Goal: Contribute content: Contribute content

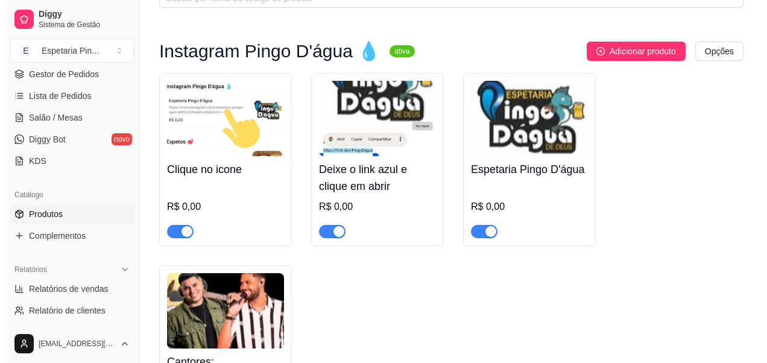
scroll to position [60, 0]
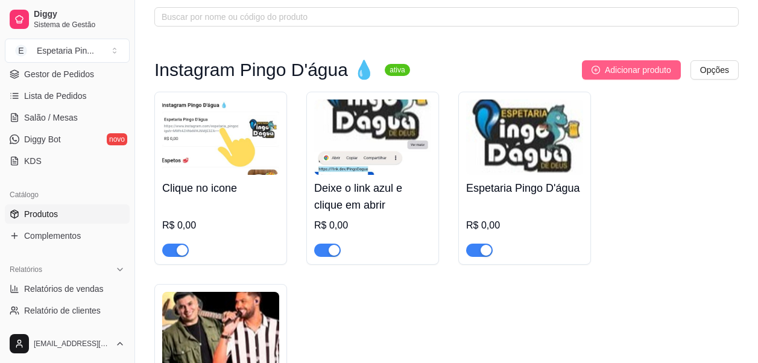
click at [616, 62] on button "Adicionar produto" at bounding box center [631, 69] width 99 height 19
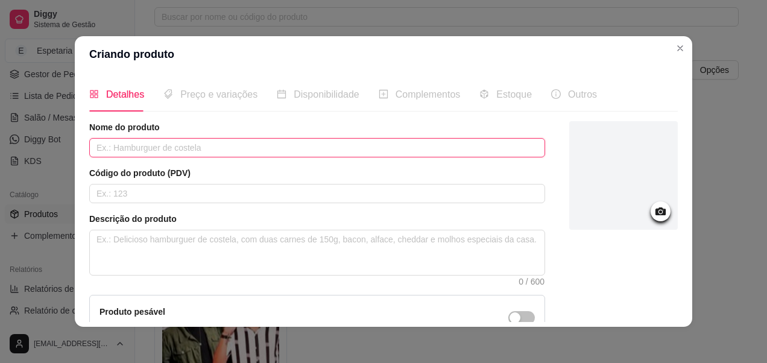
click at [119, 145] on input "text" at bounding box center [317, 147] width 456 height 19
paste input "[URL][DOMAIN_NAME]"
drag, startPoint x: 222, startPoint y: 142, endPoint x: 123, endPoint y: 156, distance: 99.8
click at [123, 156] on input "Cantor: [URL][DOMAIN_NAME]" at bounding box center [317, 147] width 456 height 19
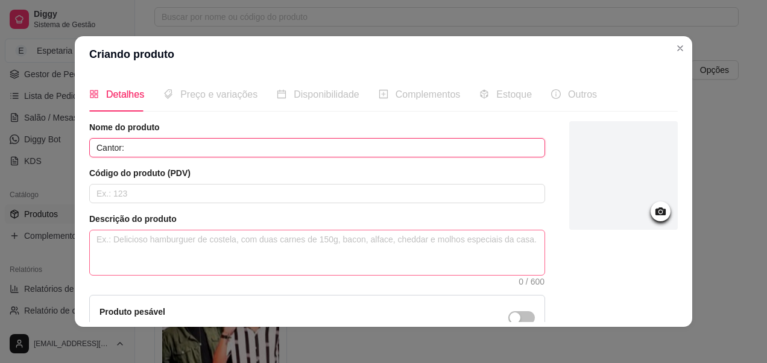
type input "Cantor:"
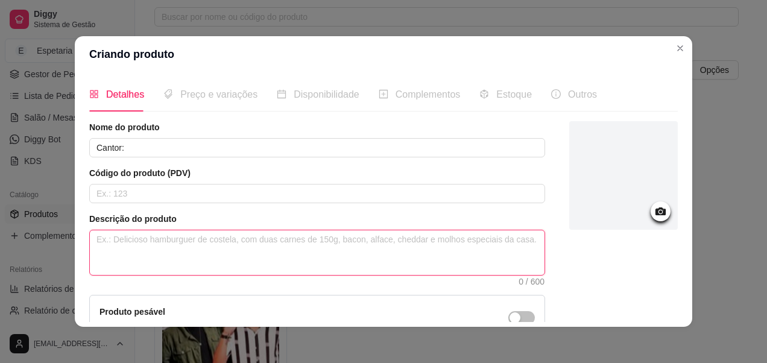
click at [247, 263] on textarea at bounding box center [317, 252] width 454 height 45
paste textarea "[URL][DOMAIN_NAME]"
type textarea "[URL][DOMAIN_NAME]"
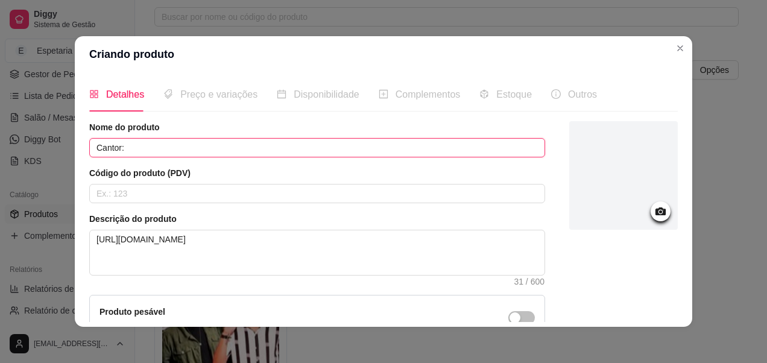
click at [195, 148] on input "Cantor:" at bounding box center [317, 147] width 456 height 19
paste input "Valter Clepis"
type input "Cantor: Valter Clepis"
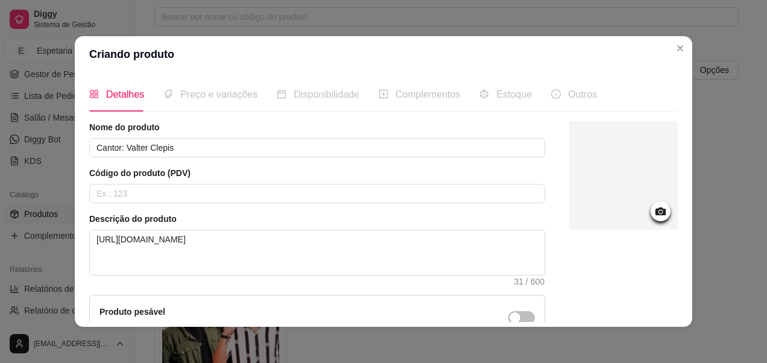
click at [633, 213] on div at bounding box center [623, 175] width 108 height 108
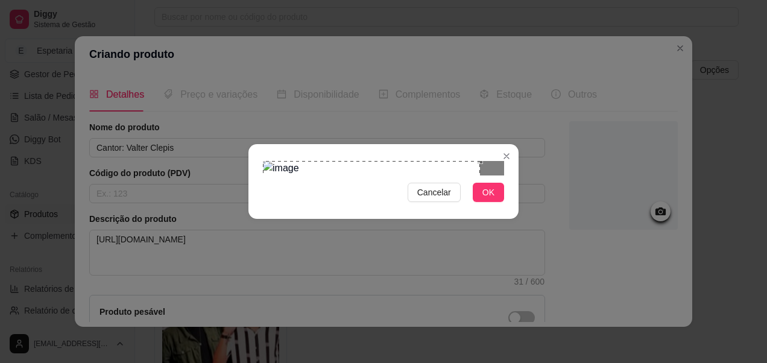
click at [239, 143] on div "Cancelar OK" at bounding box center [383, 181] width 767 height 363
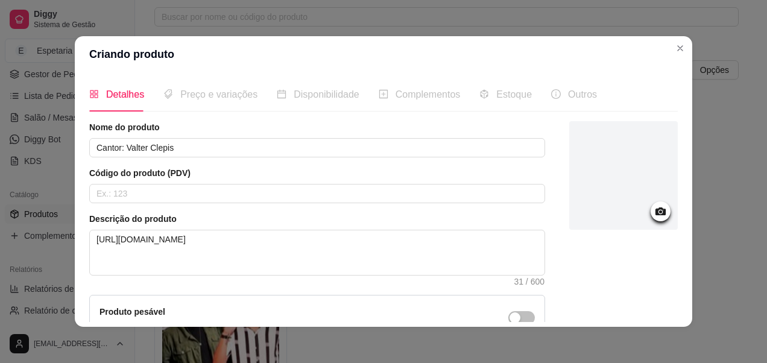
click at [656, 216] on div at bounding box center [623, 175] width 108 height 108
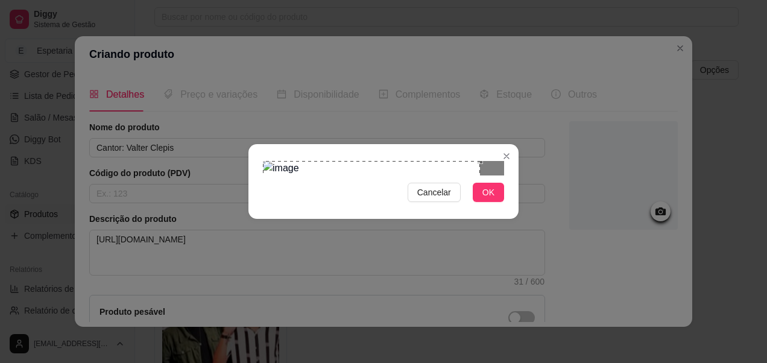
click at [287, 161] on div "Use the arrow keys to move the crop selection area" at bounding box center [371, 201] width 217 height 81
click at [375, 271] on div "Cancelar OK" at bounding box center [383, 181] width 767 height 363
click at [491, 199] on span "OK" at bounding box center [488, 192] width 12 height 13
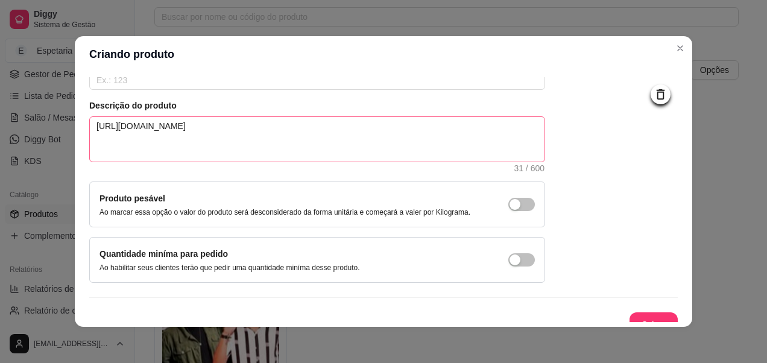
scroll to position [128, 0]
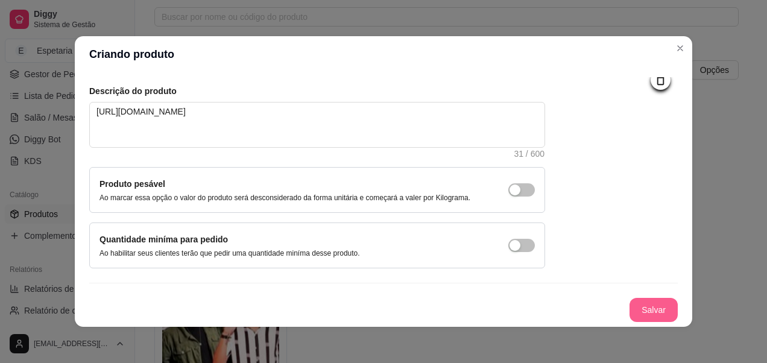
click at [629, 300] on button "Salvar" at bounding box center [653, 310] width 48 height 24
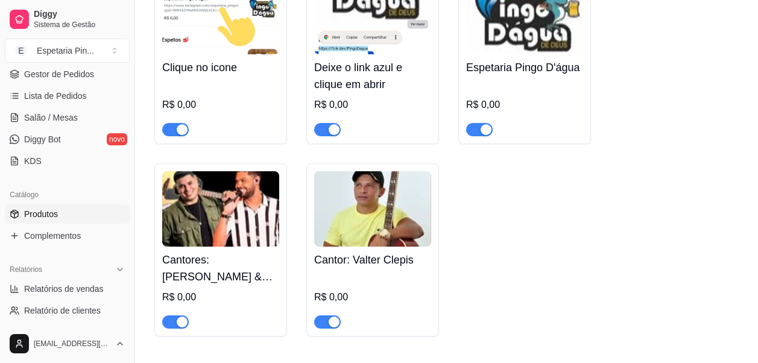
scroll to position [121, 0]
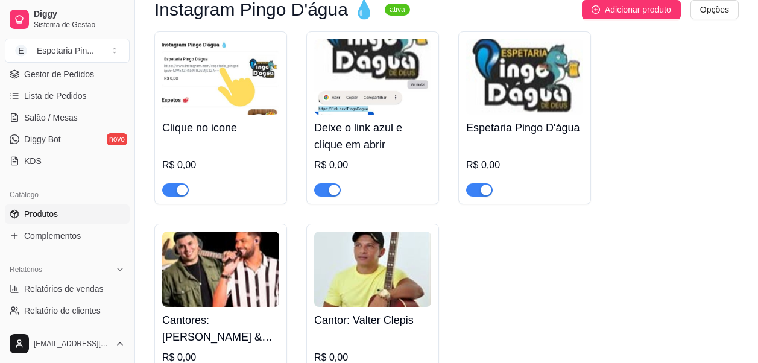
click at [628, 20] on div "Instagram Pingo D'água 💧 ativa Adicionar produto Opções Clique no icone R$ 0,00…" at bounding box center [446, 198] width 584 height 397
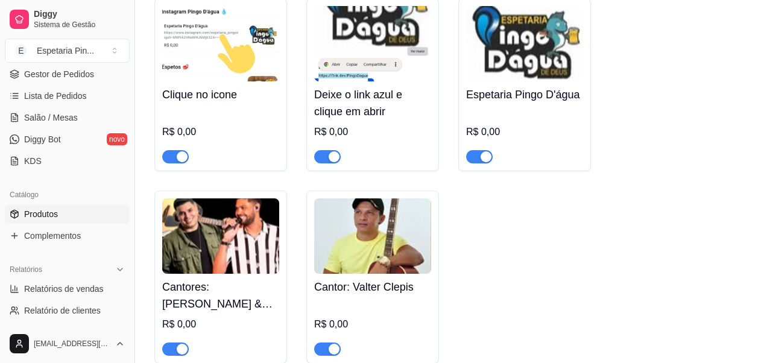
scroll to position [181, 0]
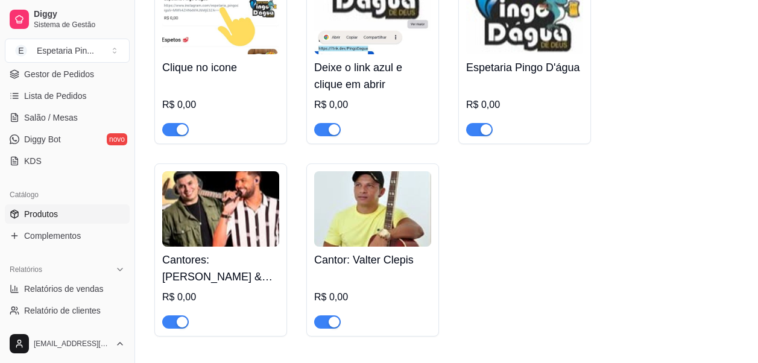
click at [368, 235] on img at bounding box center [372, 208] width 117 height 75
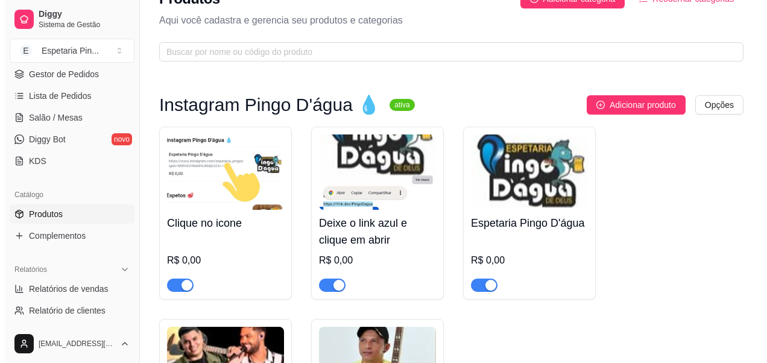
scroll to position [0, 0]
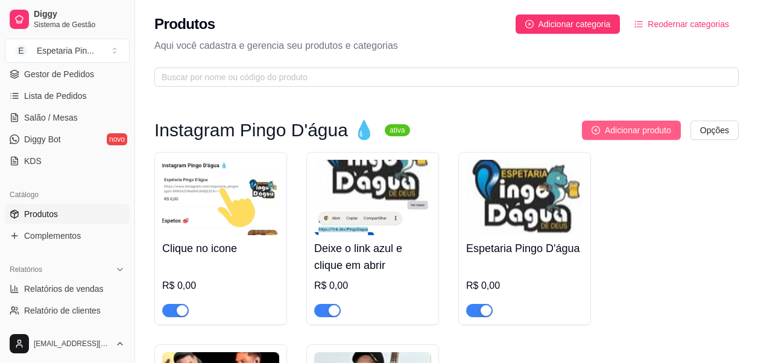
click at [630, 130] on span "Adicionar produto" at bounding box center [638, 130] width 66 height 13
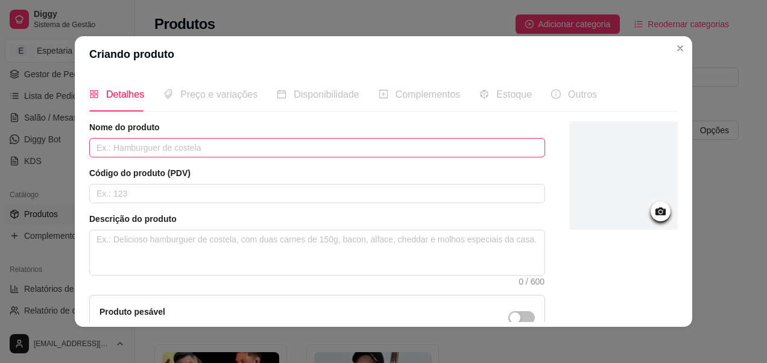
click at [340, 142] on input "text" at bounding box center [317, 147] width 456 height 19
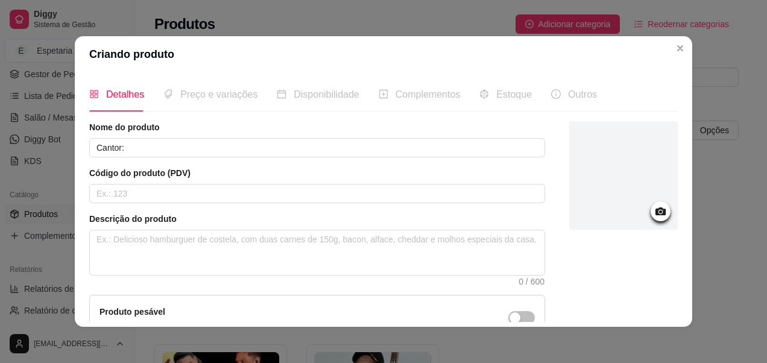
click at [644, 224] on div at bounding box center [623, 175] width 108 height 108
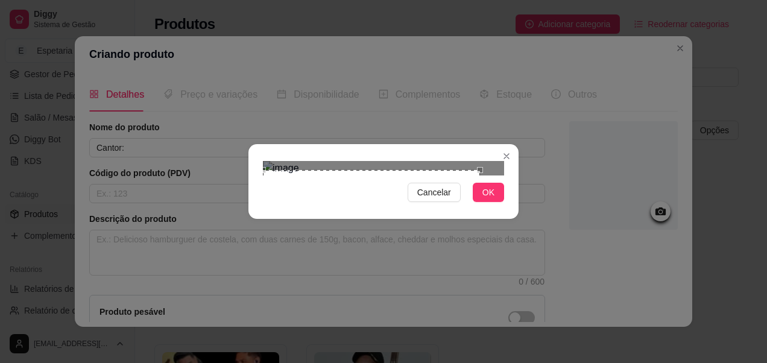
click at [272, 202] on div "Use the arrow keys to move the crop selection area" at bounding box center [371, 210] width 217 height 81
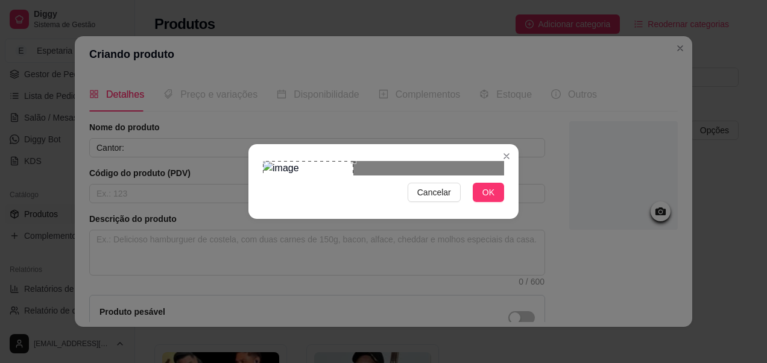
click at [420, 161] on div at bounding box center [383, 168] width 241 height 14
click at [483, 199] on span "OK" at bounding box center [488, 192] width 12 height 13
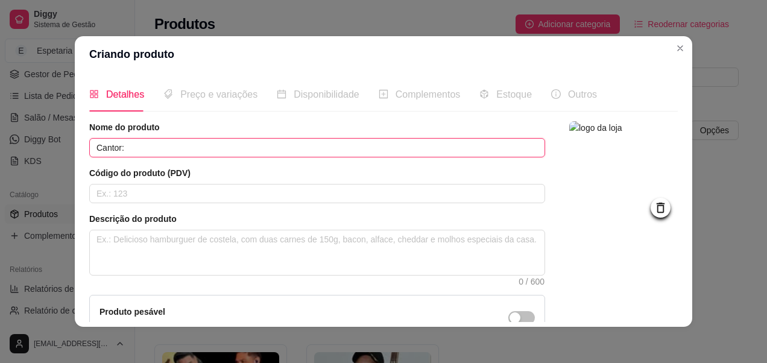
click at [312, 148] on input "Cantor:" at bounding box center [317, 147] width 456 height 19
paste input "[PERSON_NAME]"
type input "Cantor: [PERSON_NAME]"
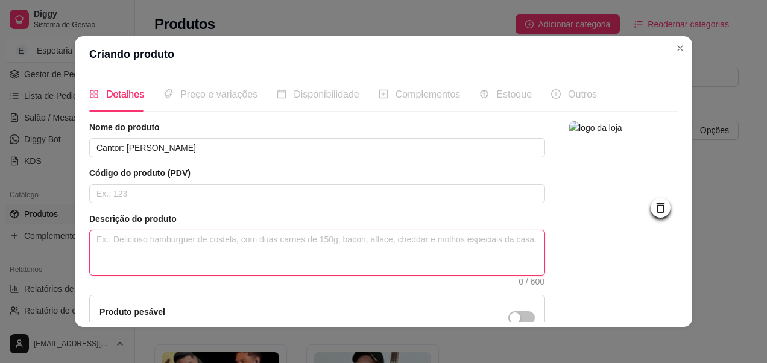
click at [176, 262] on textarea at bounding box center [317, 252] width 454 height 45
paste textarea "[PERSON_NAME]"
type textarea "[PERSON_NAME]"
drag, startPoint x: 176, startPoint y: 237, endPoint x: 76, endPoint y: 251, distance: 101.1
click at [76, 251] on div "Detalhes Preço e variações Disponibilidade Complementos Estoque Outros Nome do …" at bounding box center [383, 199] width 617 height 254
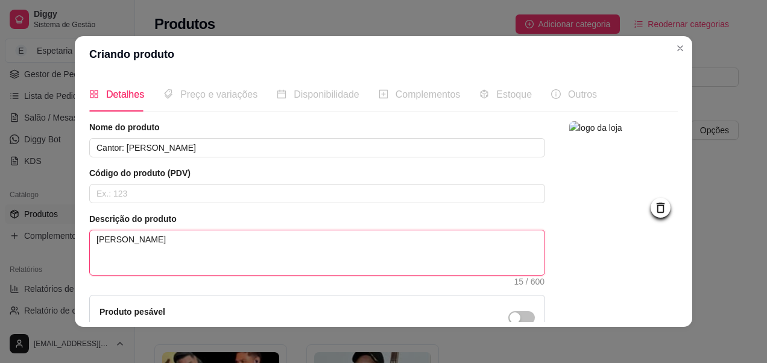
click at [162, 239] on textarea "[PERSON_NAME]" at bounding box center [317, 252] width 454 height 45
click at [229, 251] on textarea at bounding box center [317, 252] width 454 height 45
paste textarea "[URL][DOMAIN_NAME]"
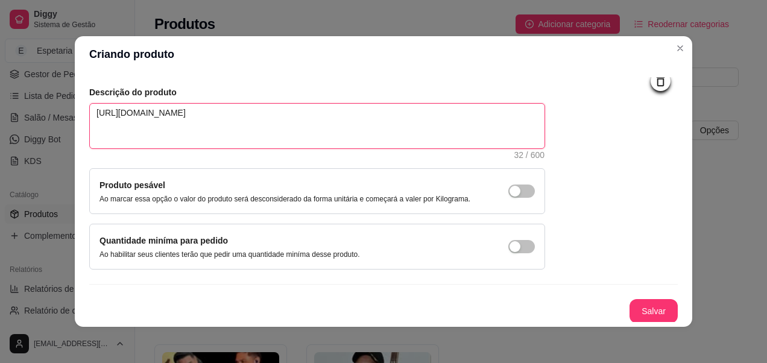
scroll to position [128, 0]
type textarea "[URL][DOMAIN_NAME]"
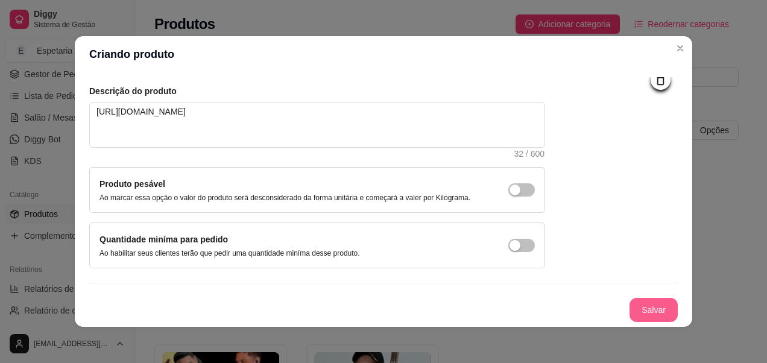
click at [629, 318] on button "Salvar" at bounding box center [653, 310] width 48 height 24
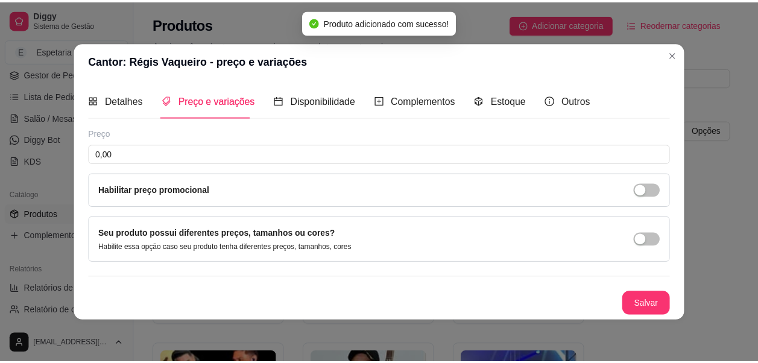
scroll to position [0, 0]
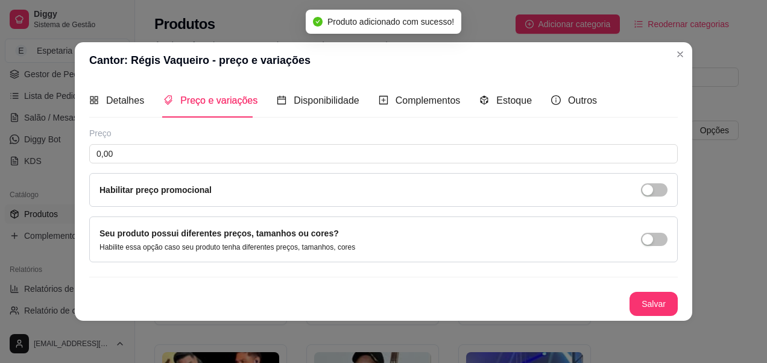
click at [671, 47] on header "Cantor: Régis Vaqueiro - preço e variações" at bounding box center [383, 60] width 617 height 36
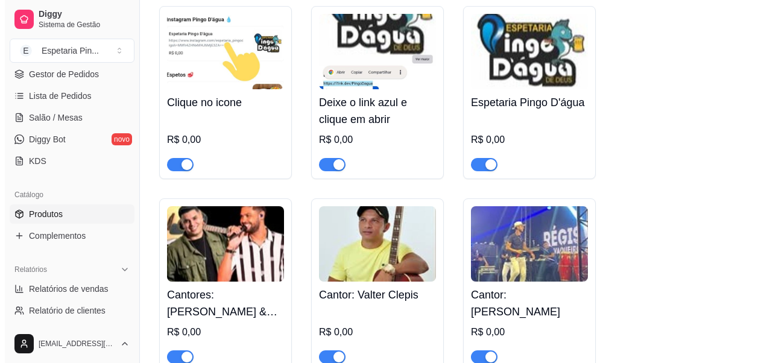
scroll to position [181, 0]
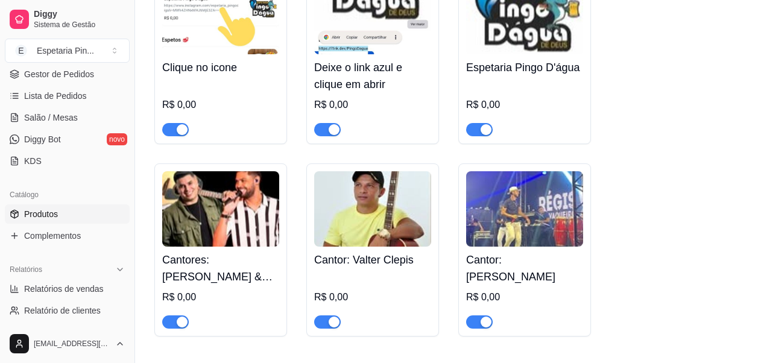
click at [548, 215] on img at bounding box center [524, 208] width 117 height 75
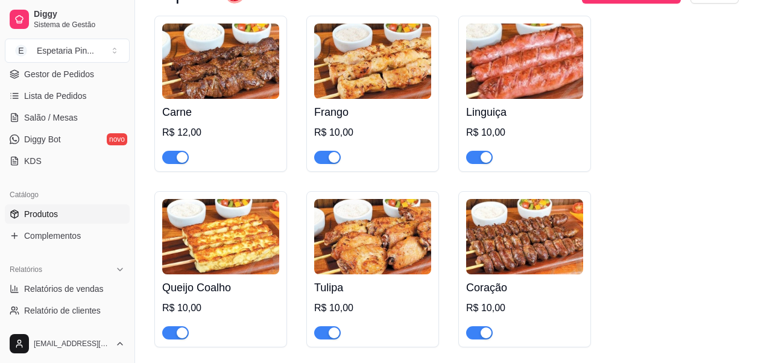
scroll to position [542, 0]
